Goal: Information Seeking & Learning: Learn about a topic

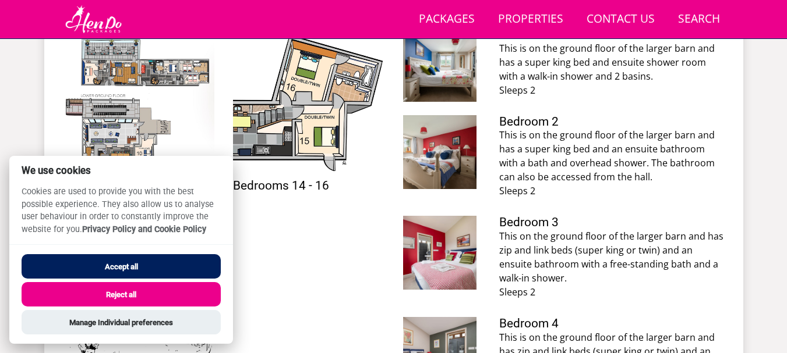
scroll to position [617, 0]
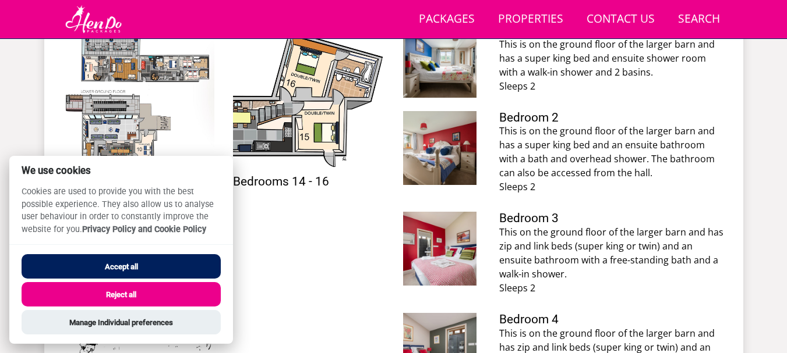
click at [303, 240] on ul "Main Barn - Floorplan Main Barn - Floorplan Bedrooms 14 - 16 Bedrooms 14 - 16 H…" at bounding box center [223, 198] width 321 height 348
click at [167, 291] on button "Reject all" at bounding box center [121, 294] width 199 height 24
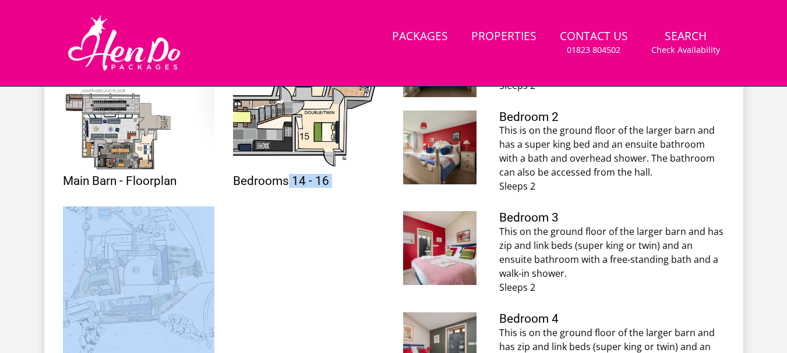
drag, startPoint x: 287, startPoint y: 252, endPoint x: 287, endPoint y: 276, distance: 23.9
click at [287, 276] on ul "Main Barn - Floorplan Main Barn - Floorplan Bedrooms 14 - 16 Bedrooms 14 - 16 H…" at bounding box center [223, 197] width 321 height 348
click at [310, 243] on ul "Main Barn - Floorplan Main Barn - Floorplan Bedrooms 14 - 16 Bedrooms 14 - 16 H…" at bounding box center [223, 197] width 321 height 348
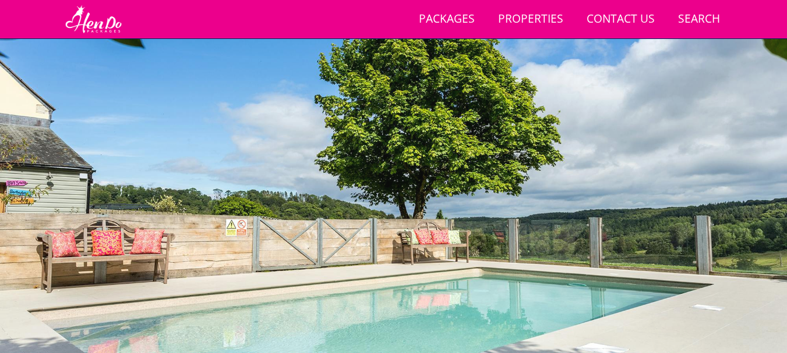
scroll to position [79, 0]
